Goal: Check status: Check status

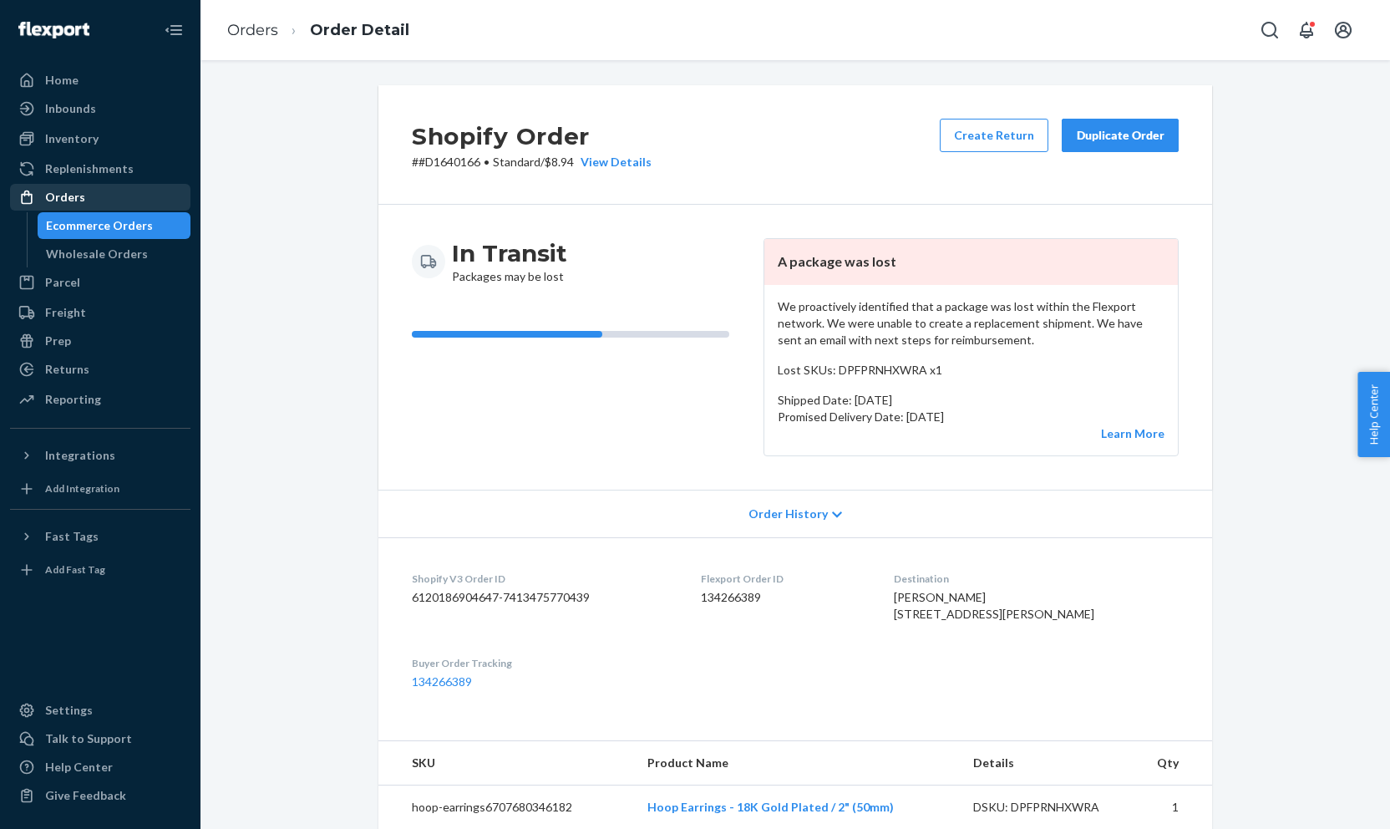
click at [81, 192] on div "Orders" at bounding box center [65, 197] width 40 height 17
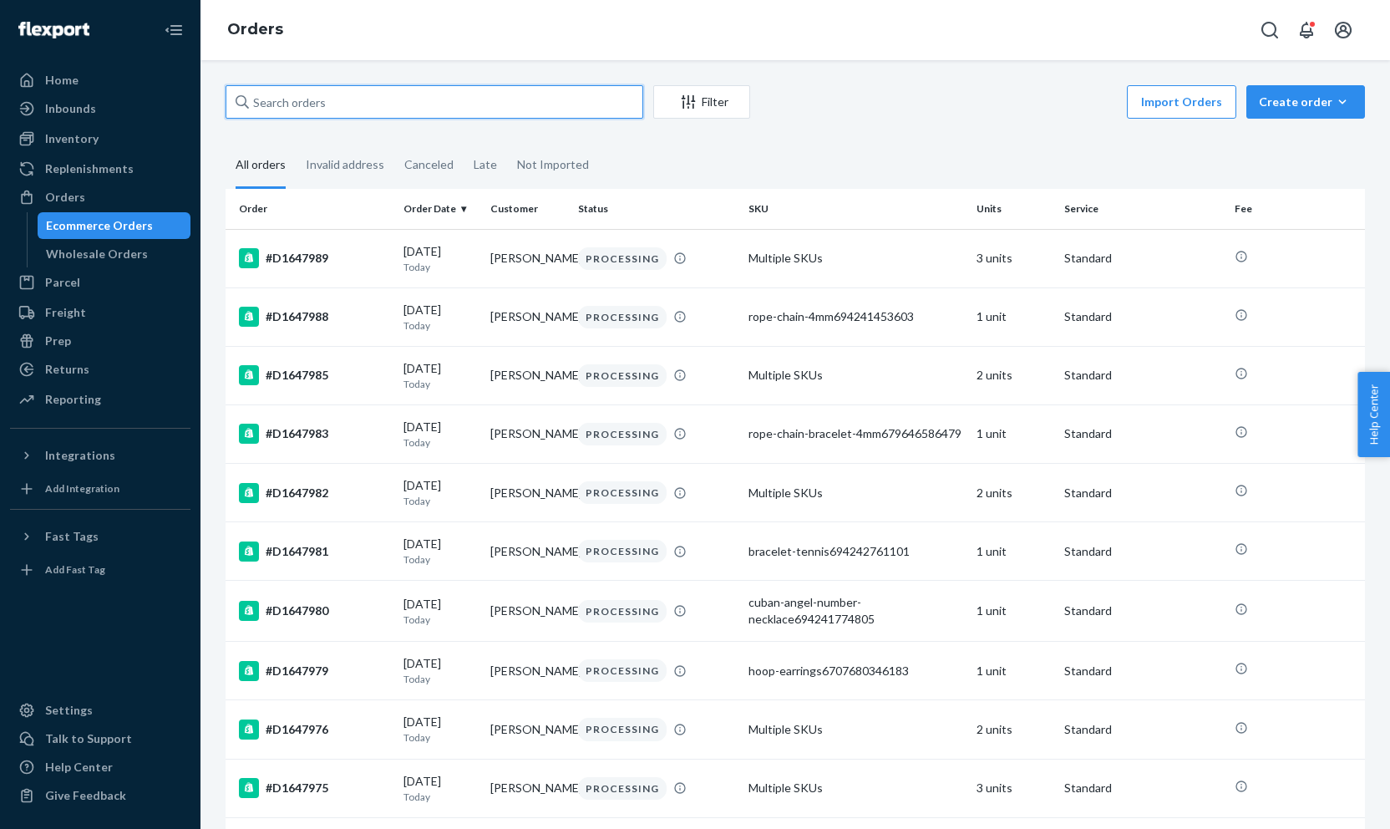
click at [343, 106] on input "text" at bounding box center [435, 101] width 418 height 33
paste input "#D1642180"
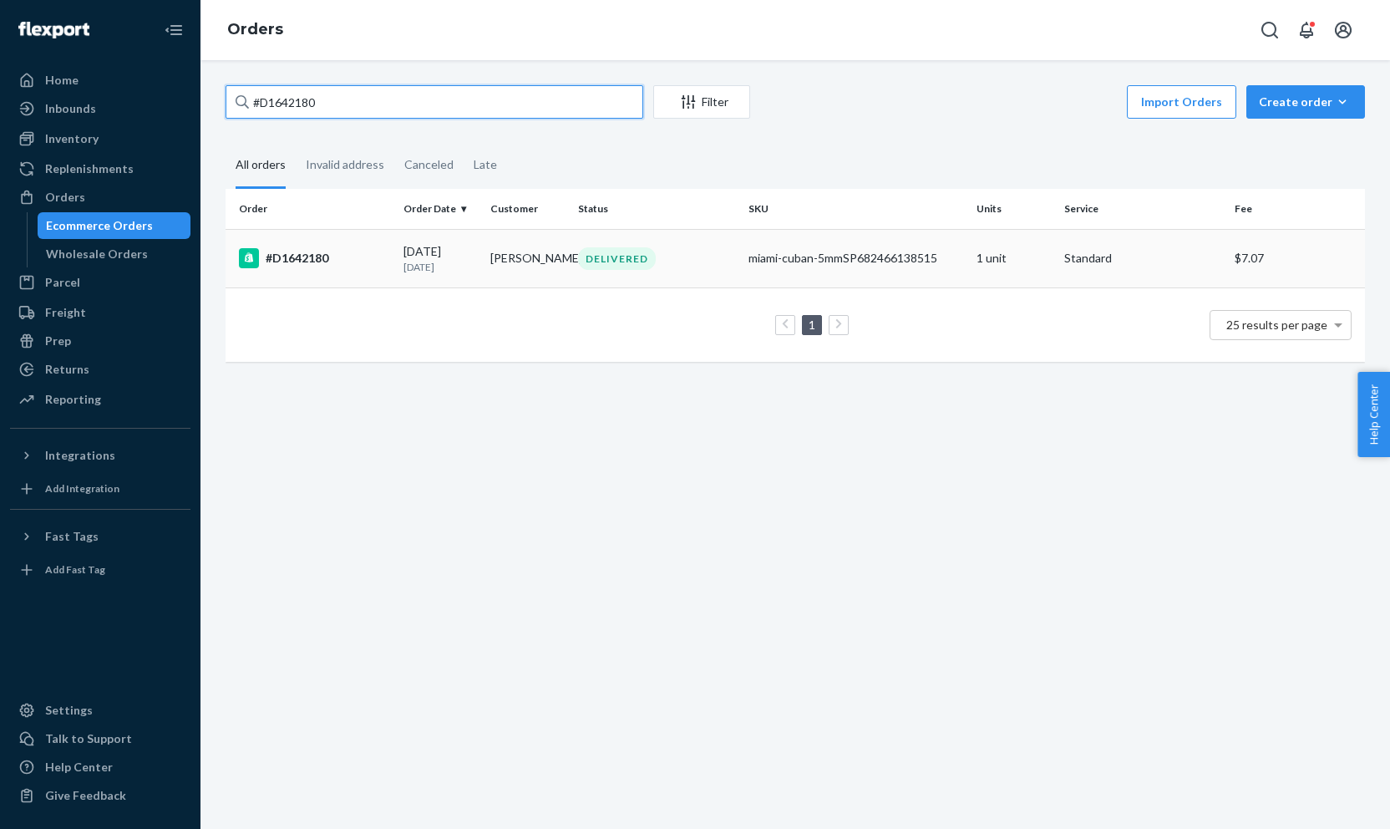
type input "#D1642180"
click at [335, 283] on td "#D1642180" at bounding box center [311, 258] width 171 height 58
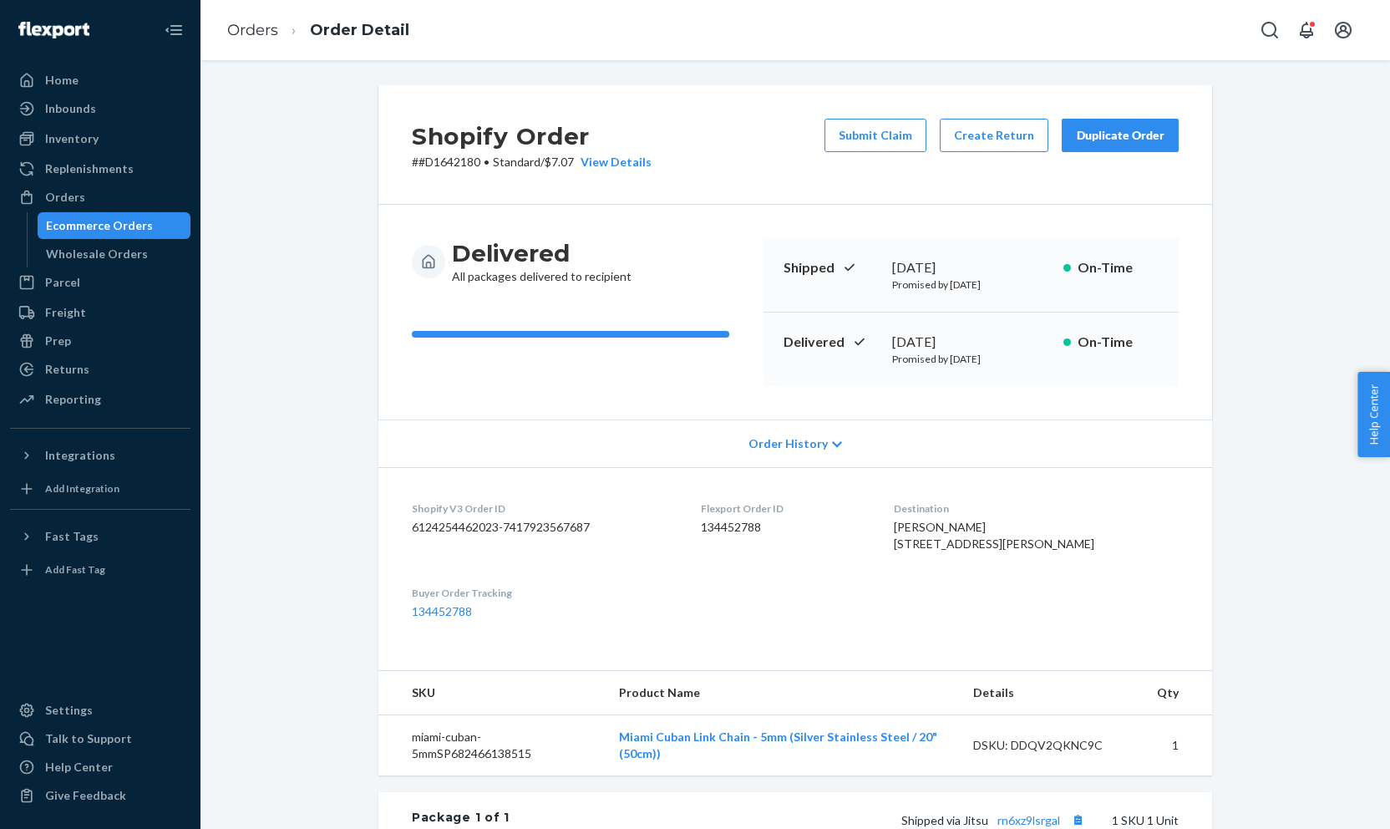
scroll to position [390, 0]
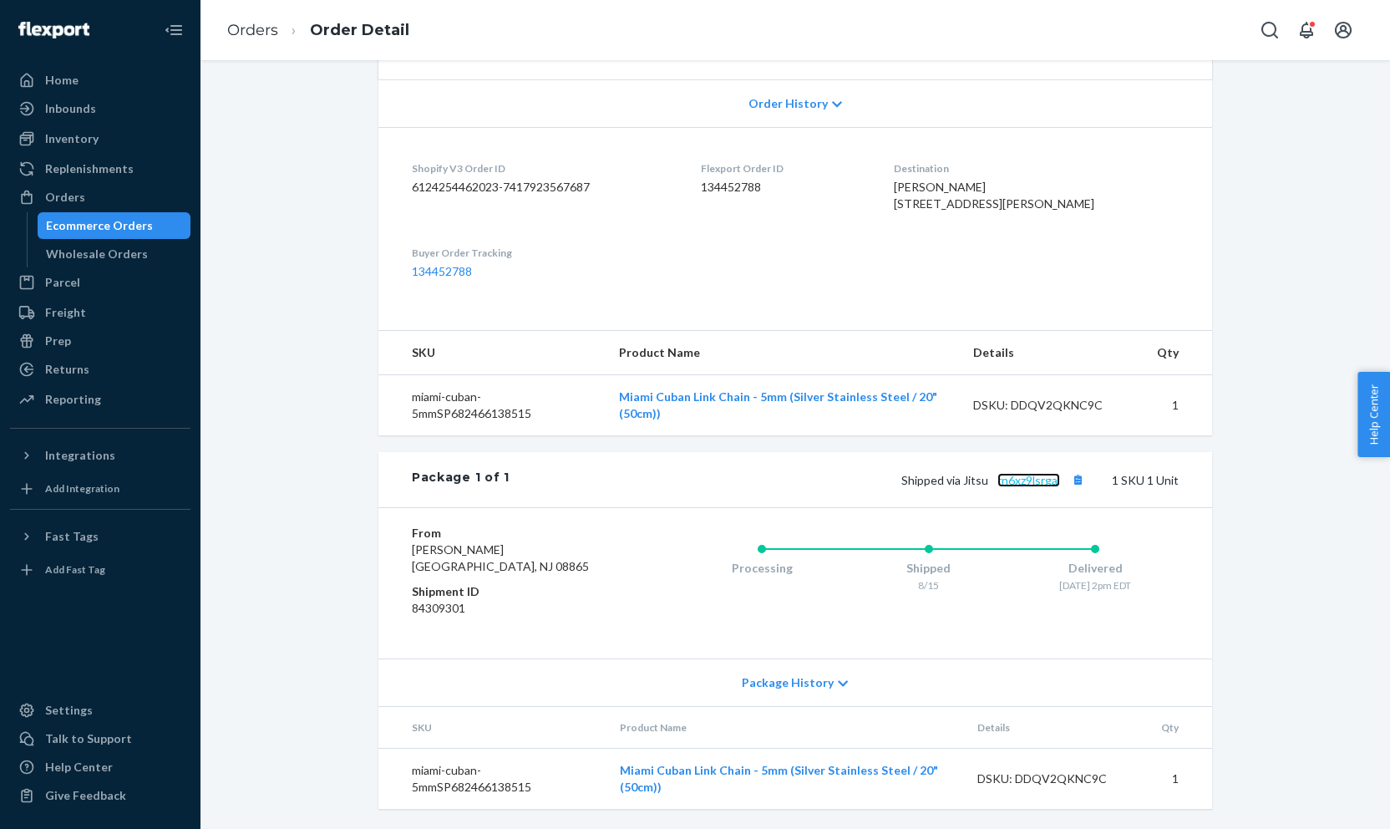
click at [1043, 482] on link "rn6xz9lsrgal" at bounding box center [1029, 480] width 63 height 14
click at [1066, 485] on span "Shipped via Jitsu rn6xz9lsrgal" at bounding box center [995, 480] width 187 height 14
click at [1050, 480] on link "rn6xz9lsrgal" at bounding box center [1029, 480] width 63 height 14
click at [88, 192] on div "Orders" at bounding box center [100, 197] width 177 height 23
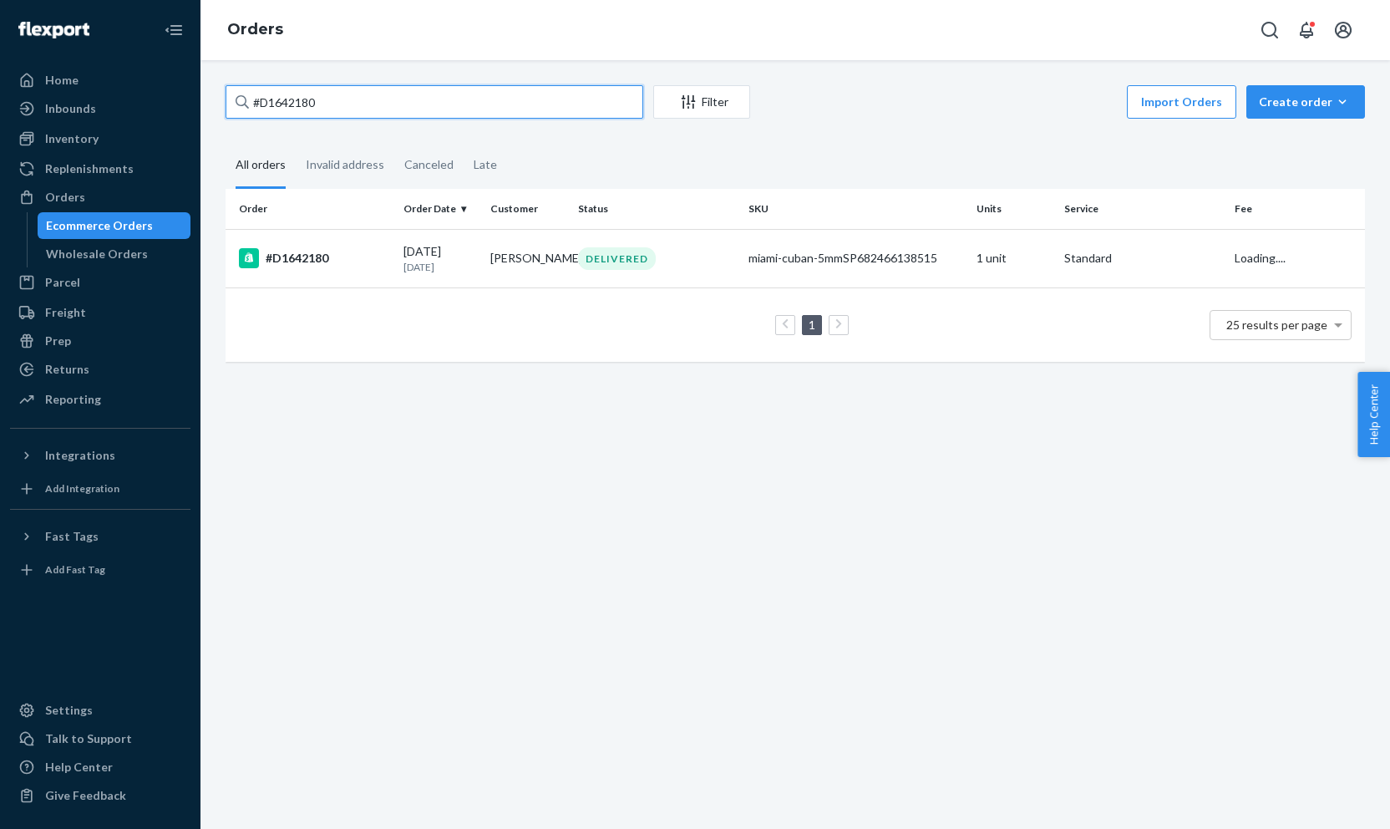
click at [302, 116] on input "#D1642180" at bounding box center [435, 101] width 418 height 33
paste input "1791"
type input "#D1617910"
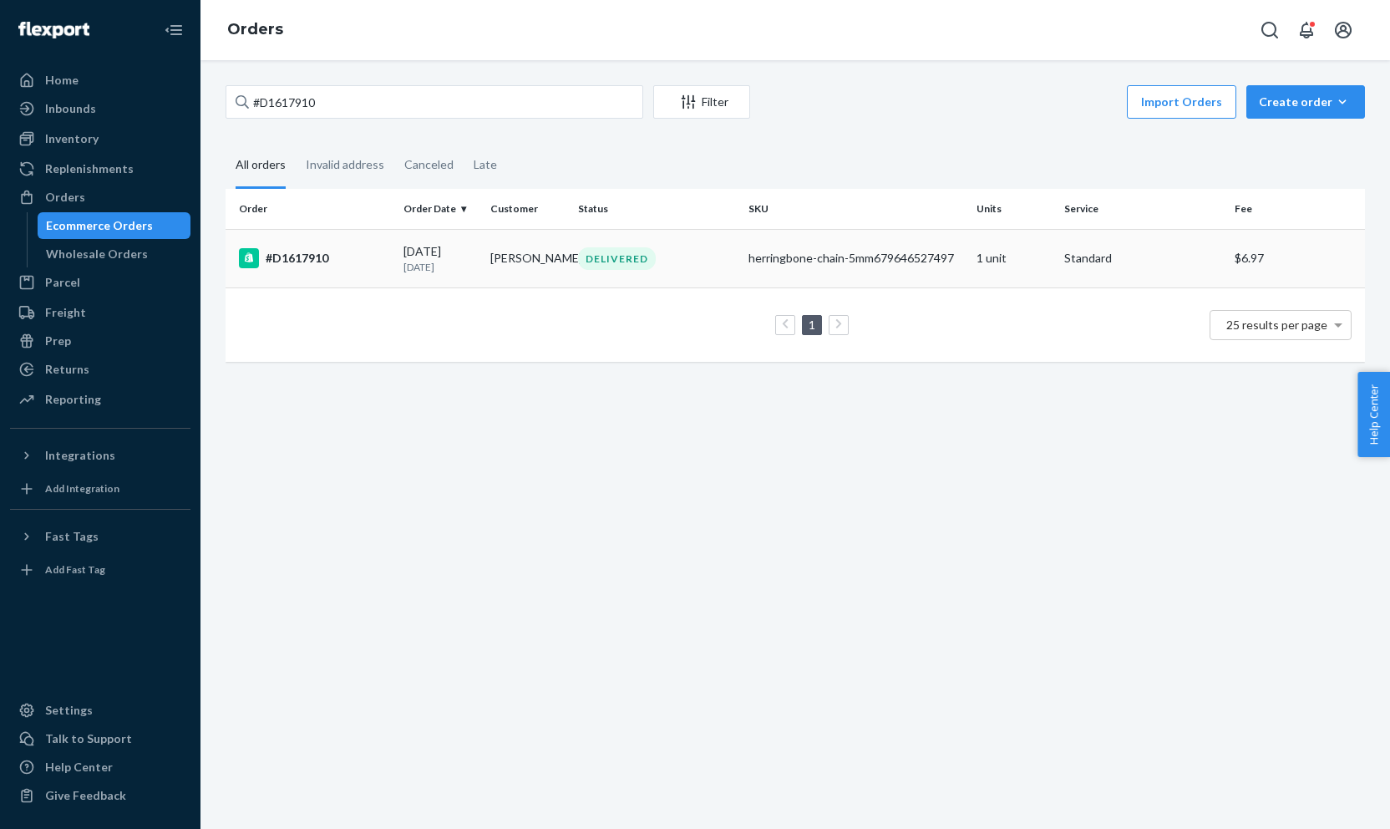
click at [318, 268] on td "#D1617910" at bounding box center [311, 258] width 171 height 58
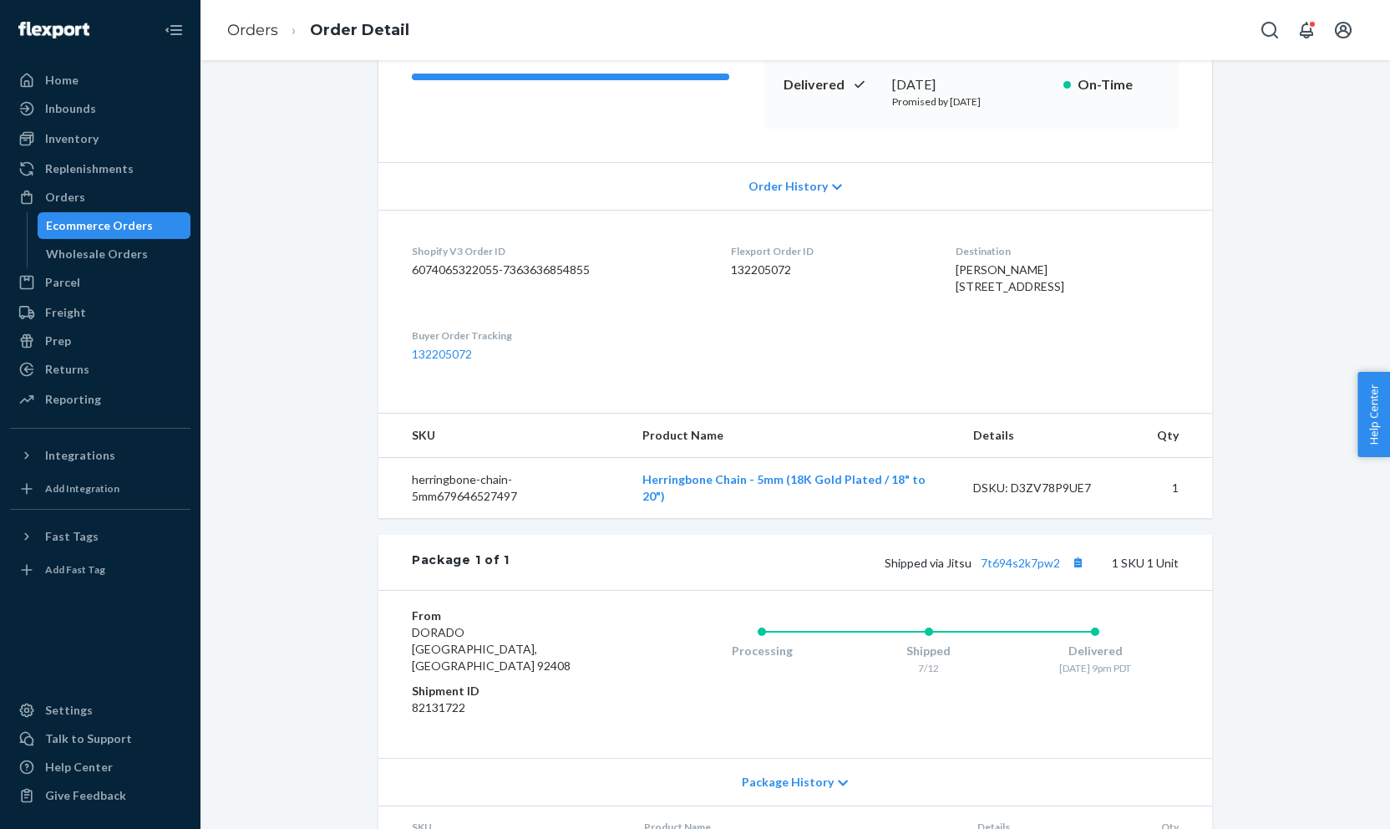
scroll to position [340, 0]
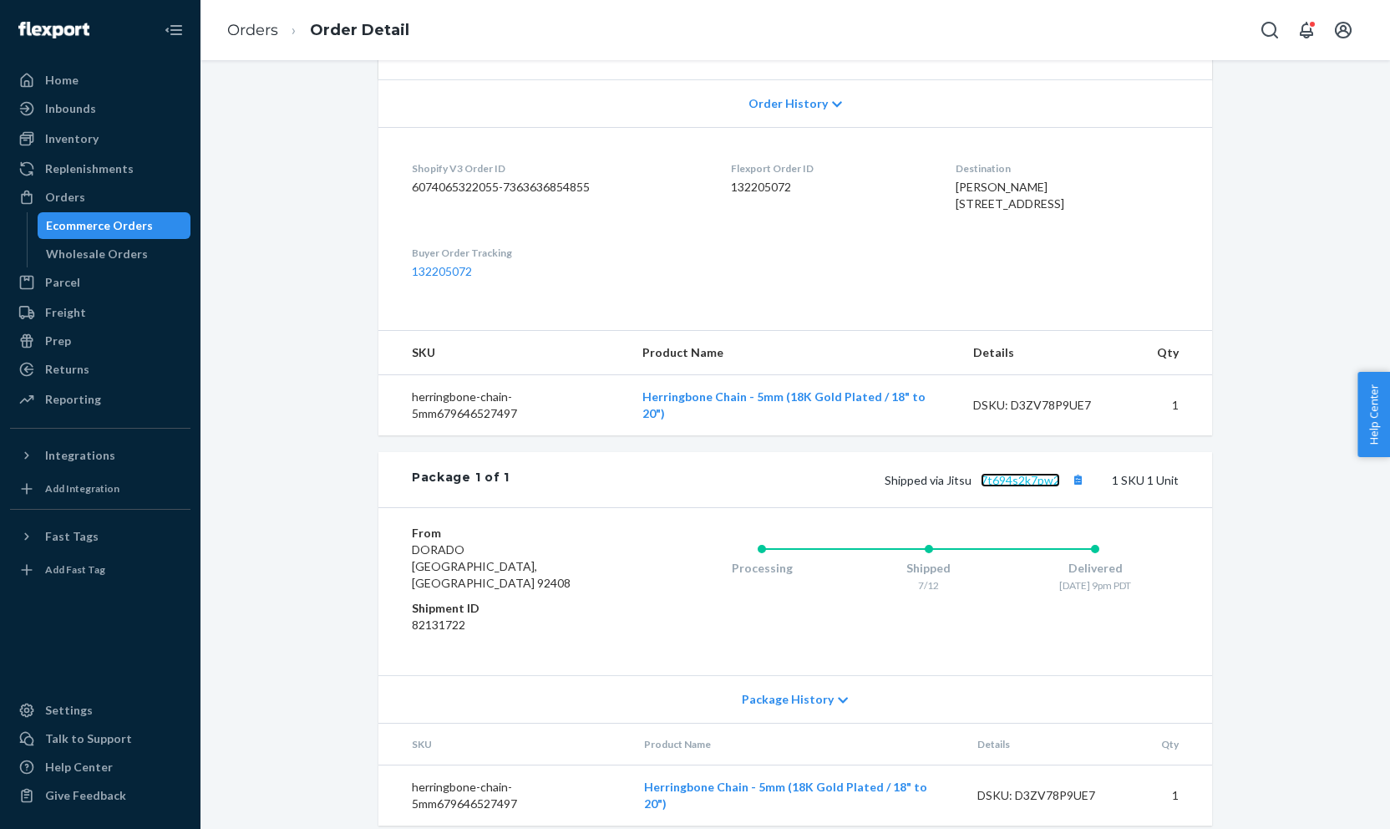
click at [1030, 487] on link "7t694s2k7pw2" at bounding box center [1020, 480] width 79 height 14
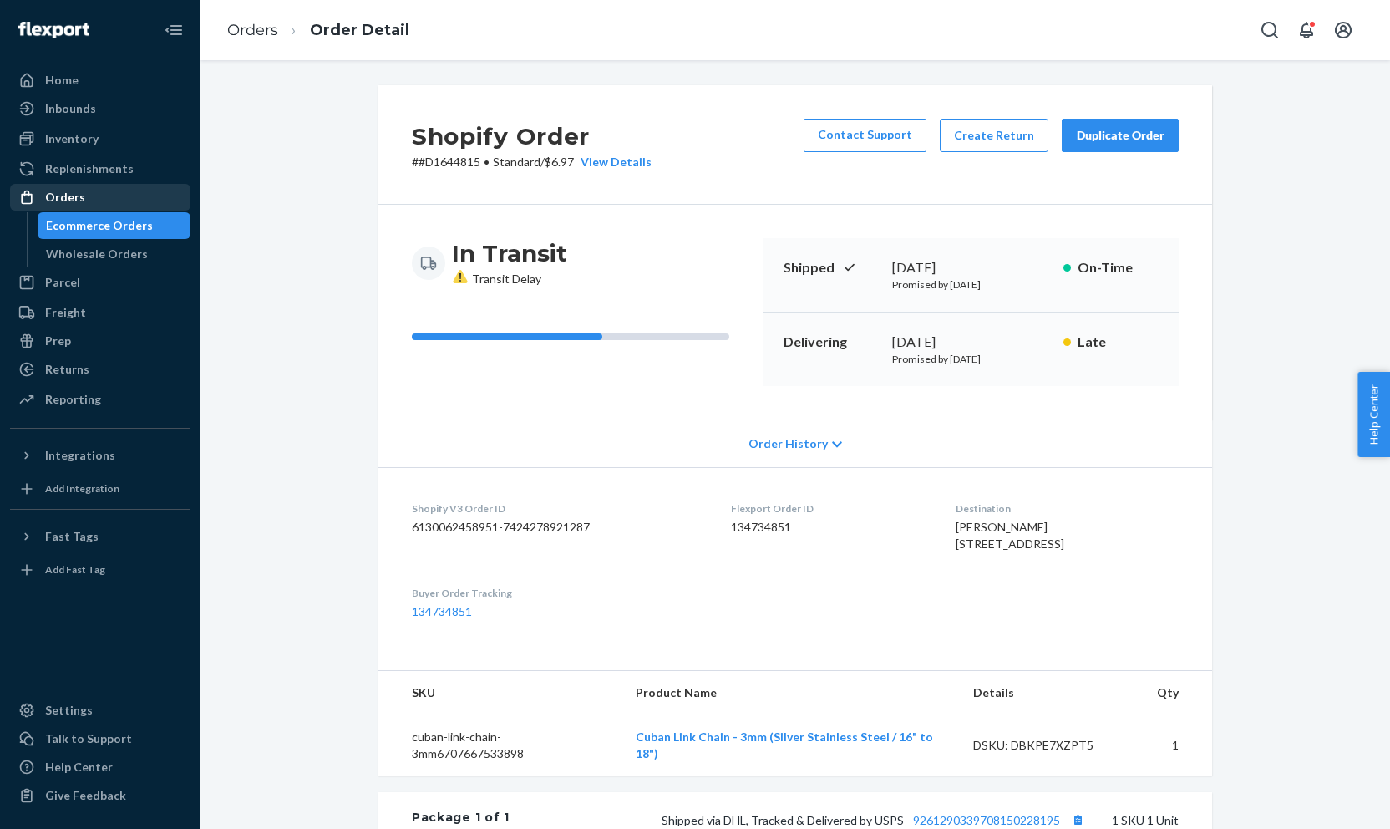
click at [83, 198] on div "Orders" at bounding box center [100, 197] width 177 height 23
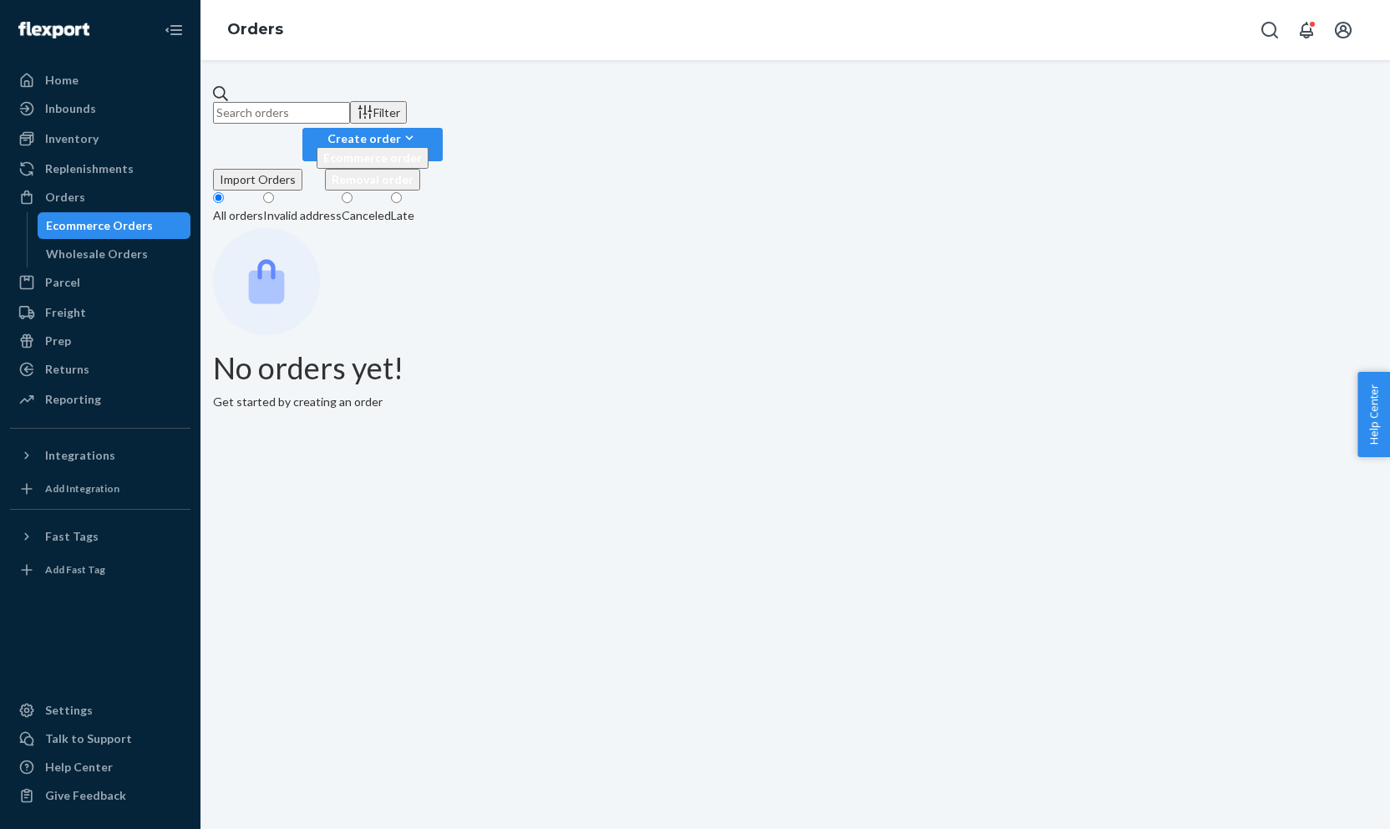
click at [350, 102] on input "text" at bounding box center [281, 113] width 137 height 22
paste input "#D1619920"
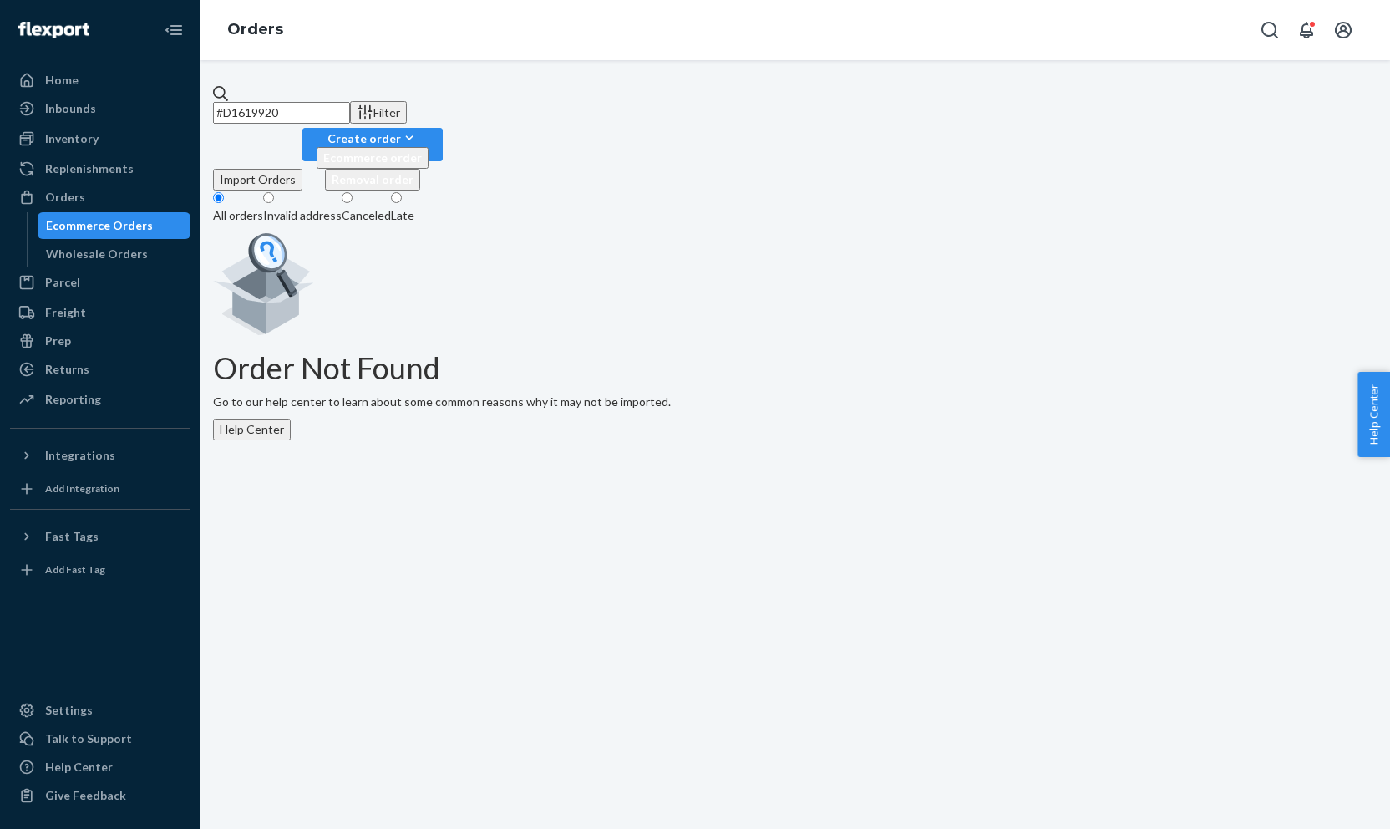
type input "#D1619920"
click at [154, 193] on div "Orders" at bounding box center [100, 197] width 177 height 23
click at [333, 102] on input "#D1619920" at bounding box center [281, 113] width 137 height 22
click at [295, 107] on input "#D1619920" at bounding box center [281, 113] width 137 height 22
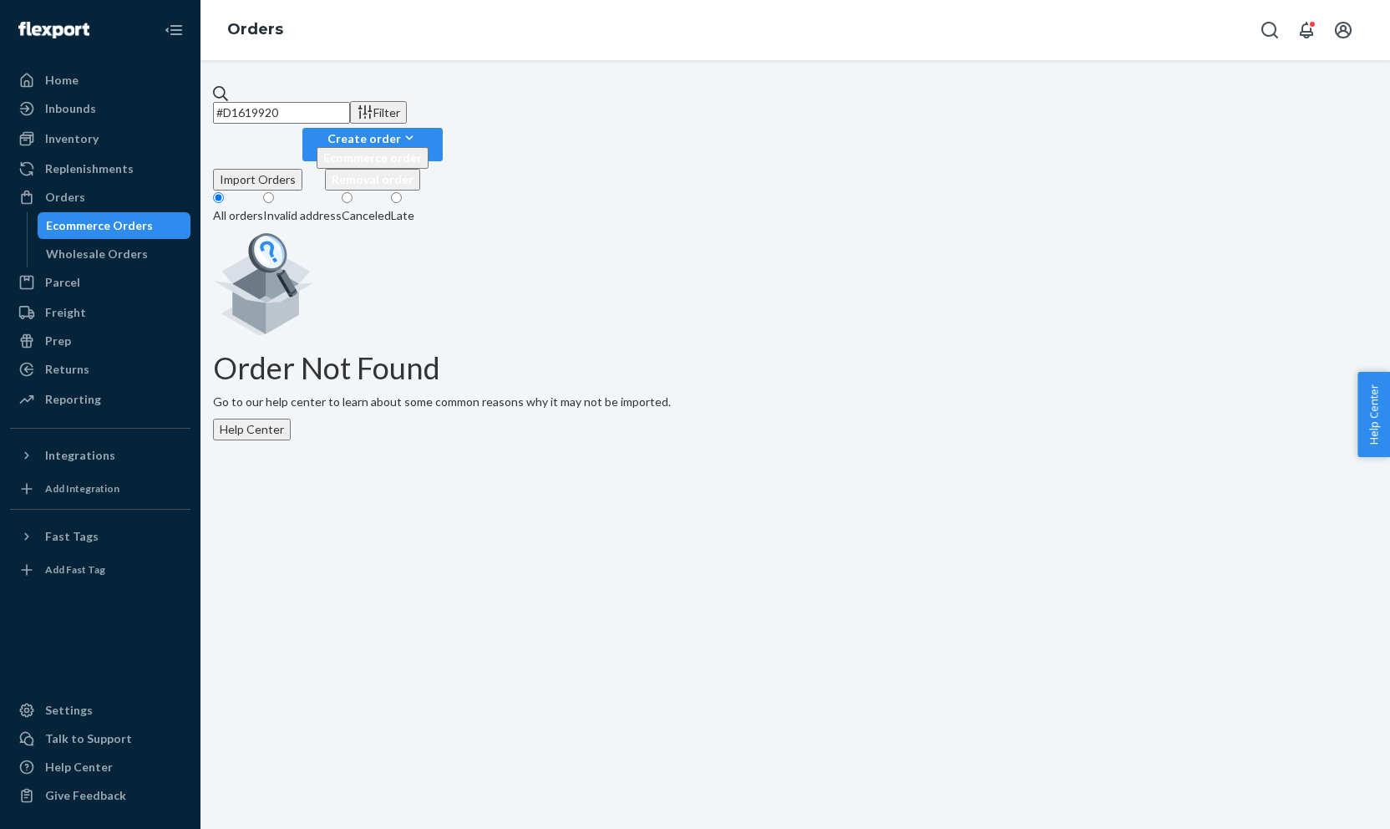
click at [295, 107] on input "#D1619920" at bounding box center [281, 113] width 137 height 22
click at [130, 195] on div "Orders" at bounding box center [100, 197] width 177 height 23
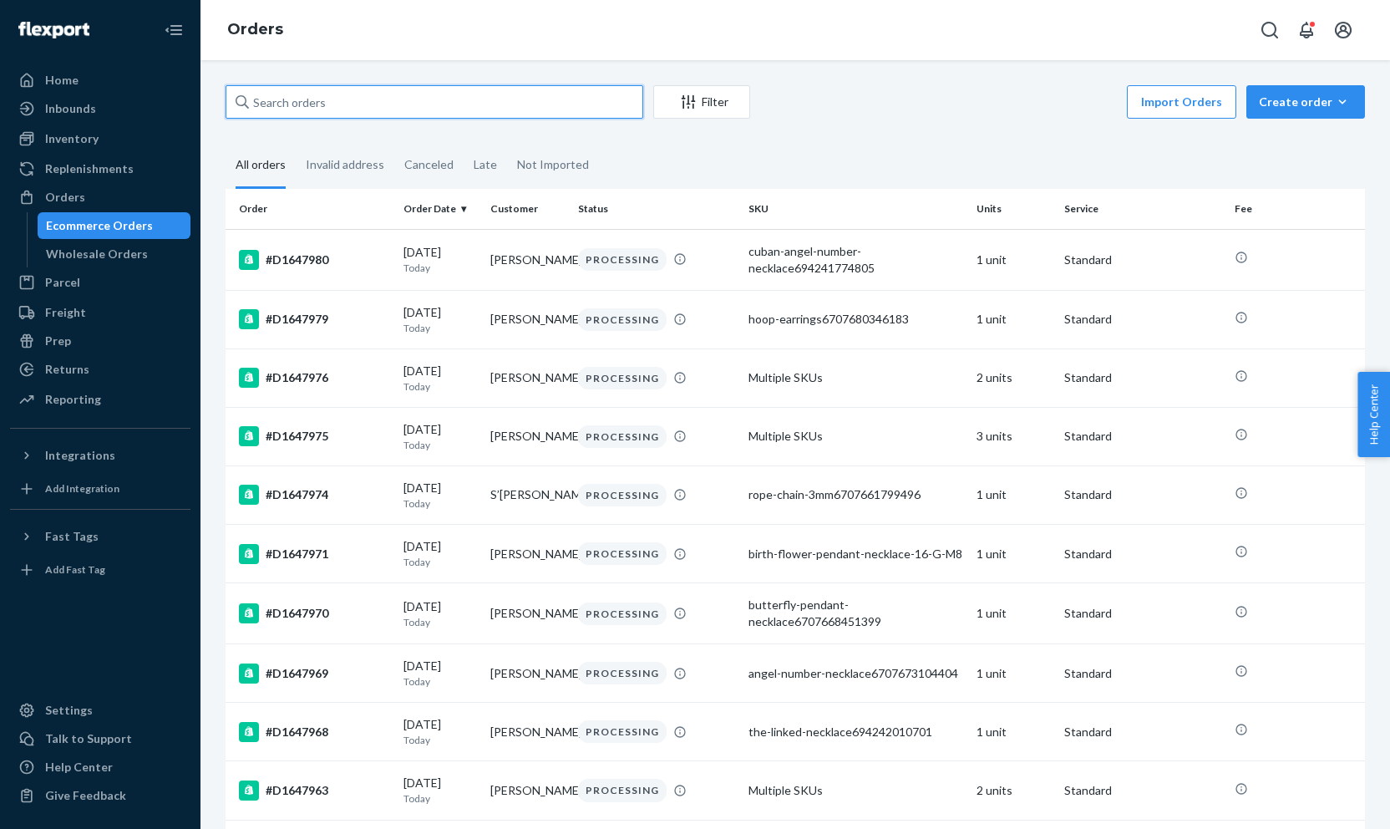
click at [281, 114] on input "text" at bounding box center [435, 101] width 418 height 33
paste input "#D1619920"
type input "#D1619920"
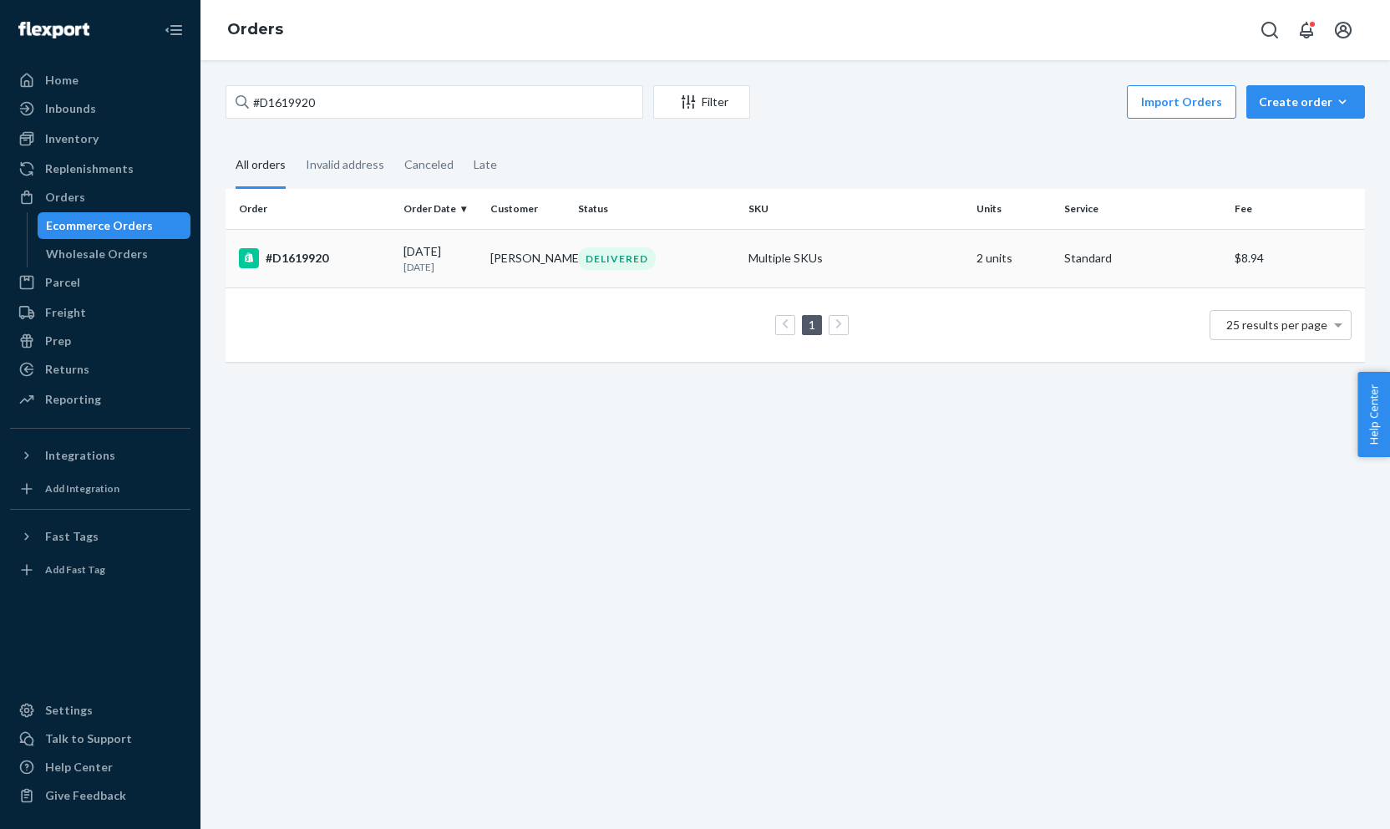
click at [334, 262] on div "#D1619920" at bounding box center [314, 258] width 151 height 20
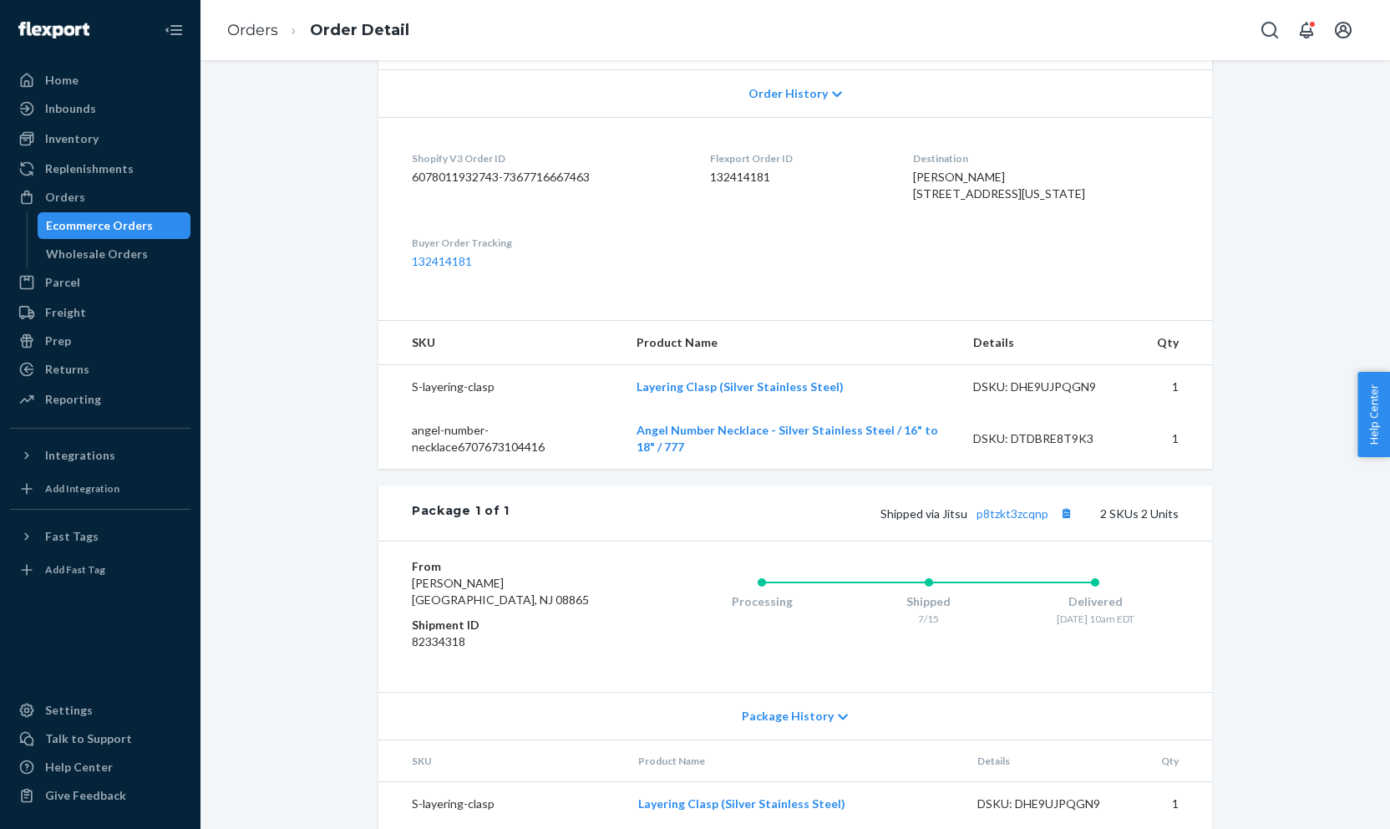
scroll to position [460, 0]
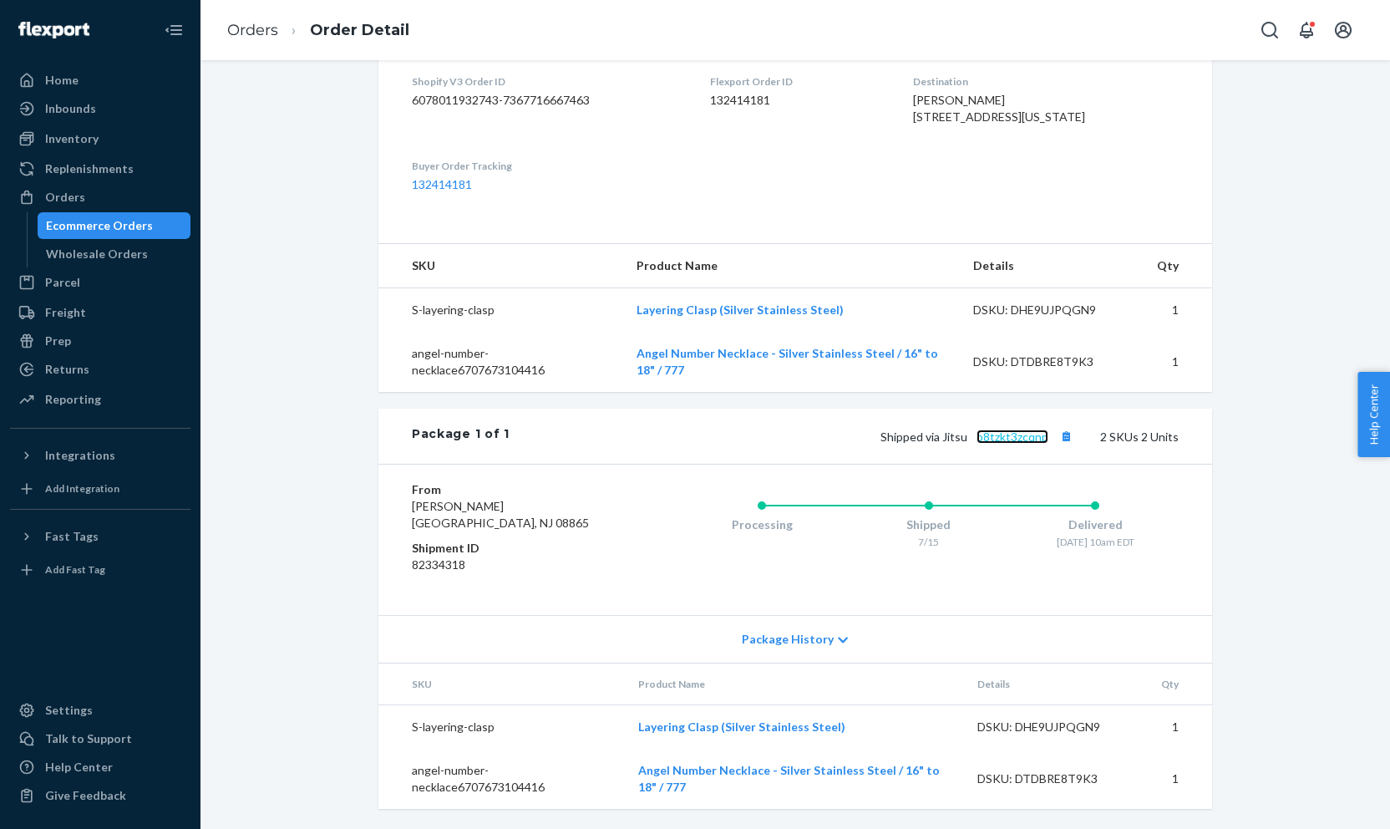
click at [997, 433] on link "p8tzkt3zcqnp" at bounding box center [1013, 437] width 72 height 14
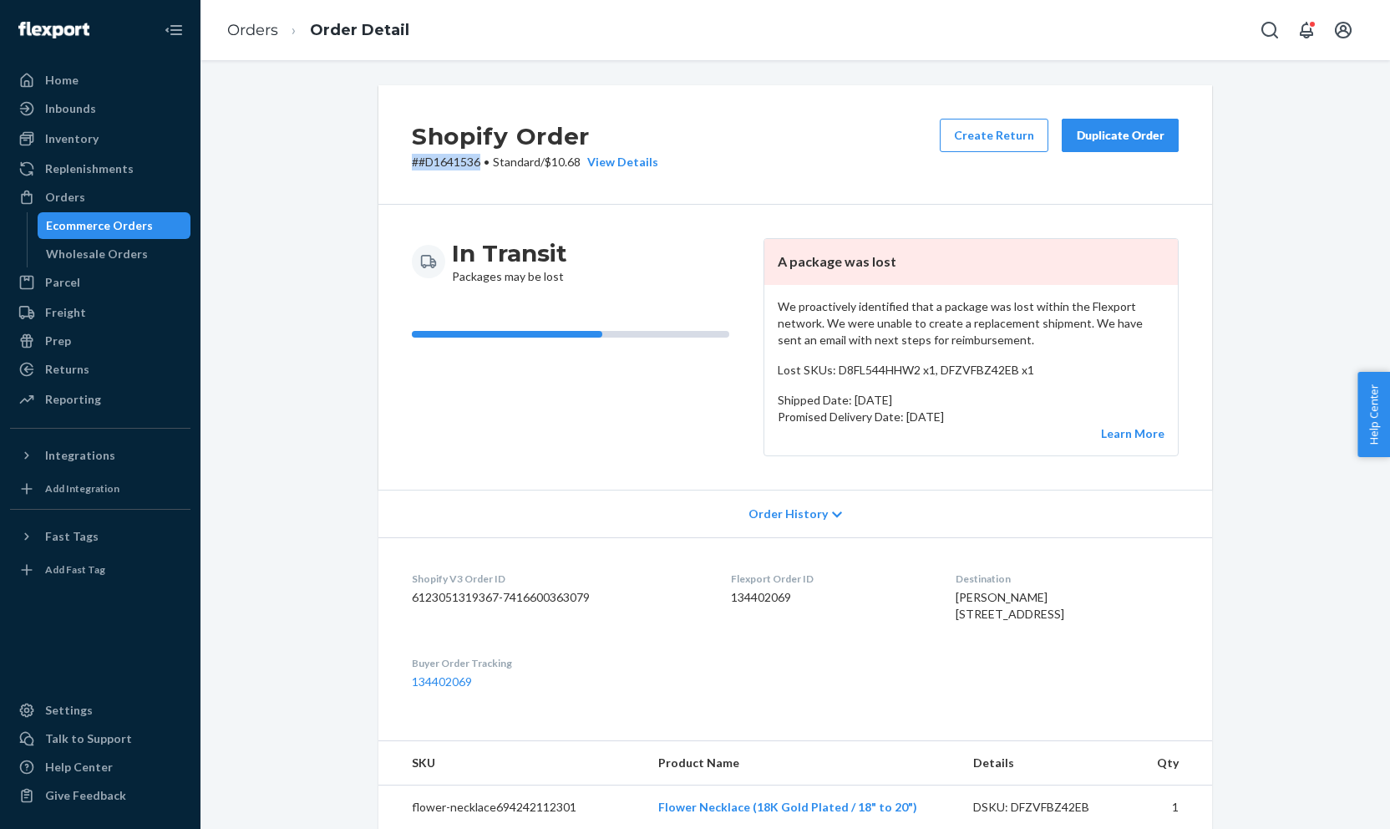
drag, startPoint x: 410, startPoint y: 166, endPoint x: 479, endPoint y: 168, distance: 68.5
click at [479, 168] on div "Shopify Order # #D1641536 • Standard / $10.68 View Details Create Return Duplic…" at bounding box center [796, 144] width 834 height 119
copy p "# #D1641536"
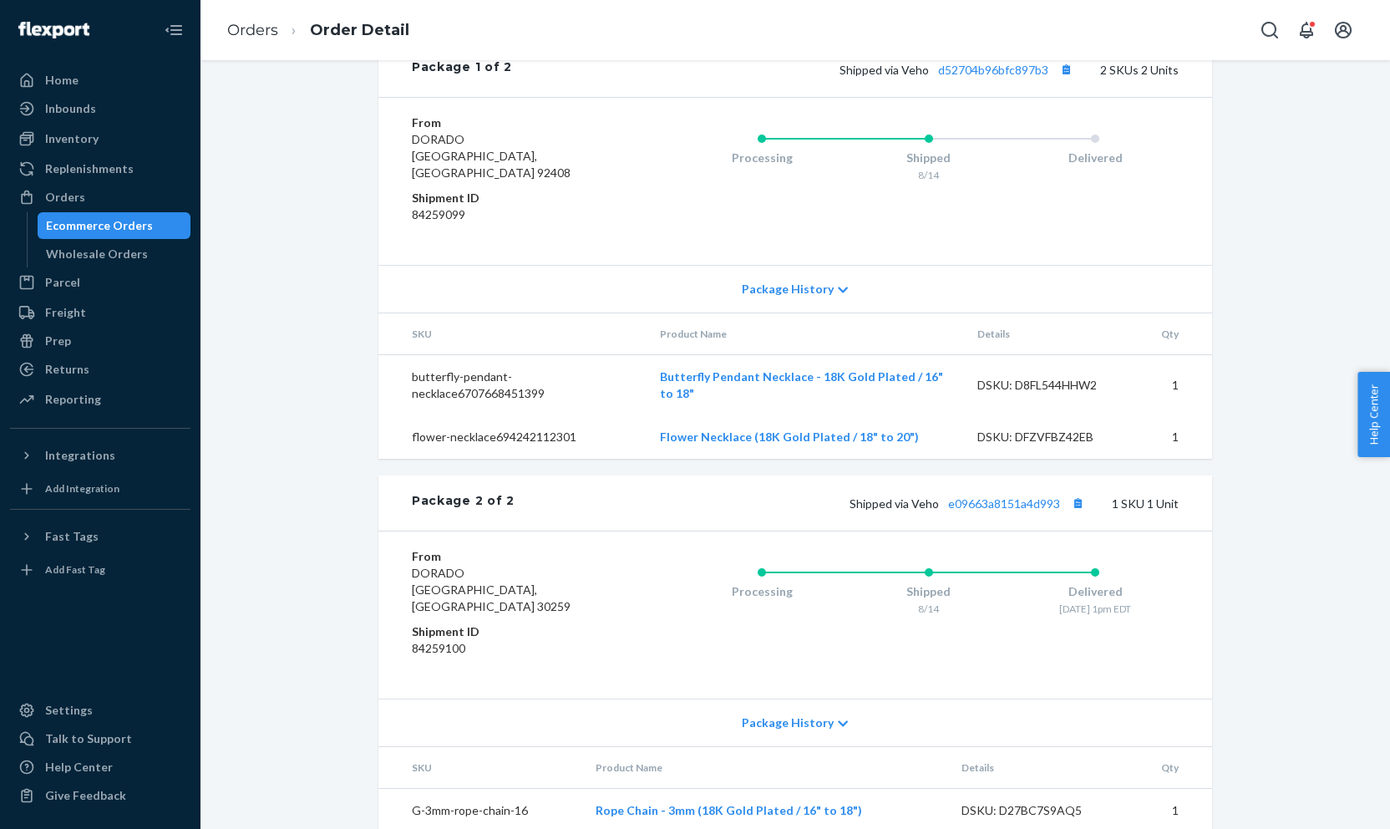
scroll to position [931, 0]
